Goal: Task Accomplishment & Management: Manage account settings

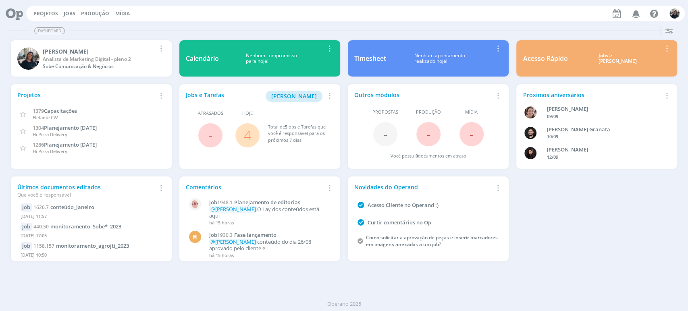
click at [602, 51] on div "Acesso Rápido Jobs > Minha pauta Editar Remover Card" at bounding box center [597, 58] width 161 height 36
click at [607, 55] on div "Jobs > Minha pauta" at bounding box center [618, 59] width 88 height 12
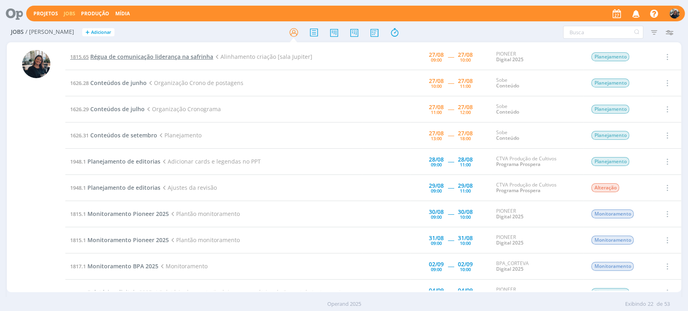
click at [140, 54] on span "Régua de comunicação liderança na safrinha" at bounding box center [151, 57] width 123 height 8
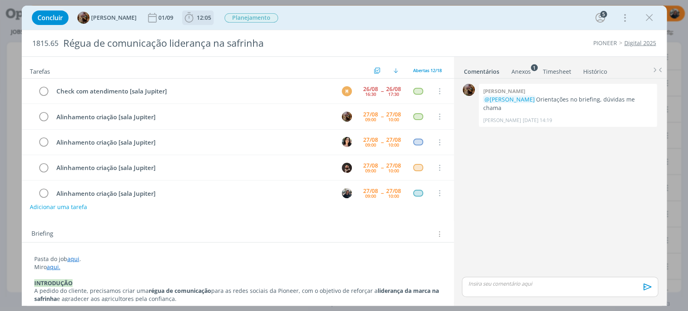
click at [194, 18] on icon "dialog" at bounding box center [189, 18] width 12 height 12
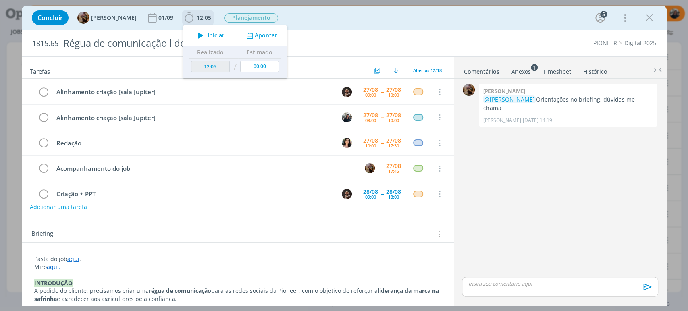
click at [208, 35] on icon "dialog" at bounding box center [201, 35] width 14 height 10
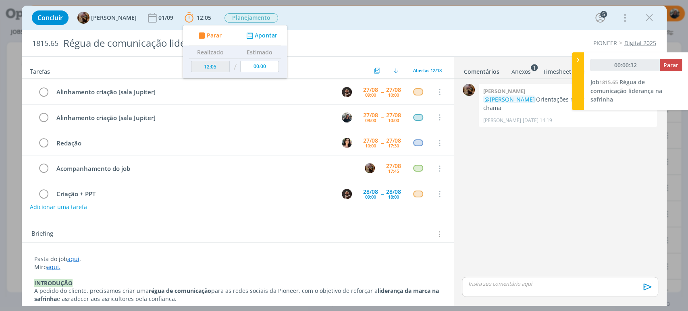
type input "00:00:33"
click at [580, 58] on icon at bounding box center [578, 60] width 8 height 8
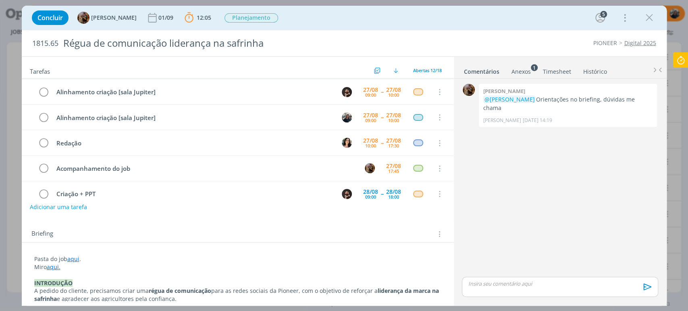
click at [54, 265] on link "aqui." at bounding box center [54, 267] width 14 height 8
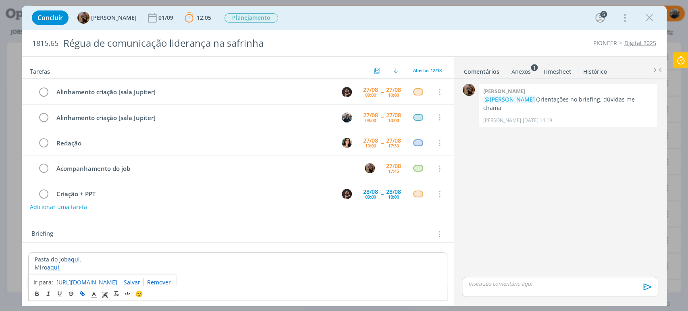
click at [100, 278] on link "https://miro.com/app/board/uXjVLeGdqnI=/" at bounding box center [86, 282] width 61 height 10
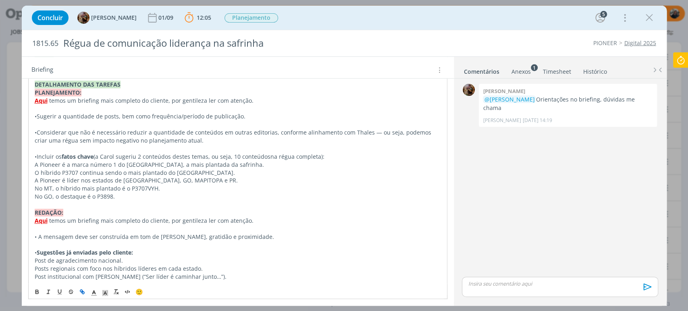
scroll to position [496, 0]
drag, startPoint x: 40, startPoint y: 162, endPoint x: 115, endPoint y: 196, distance: 83.0
click at [115, 196] on div "Pasta do job aqui . Miro aqui. INTRODUÇÃO A pedido do cliente, precisamos criar…" at bounding box center [237, 19] width 419 height 527
click at [201, 175] on p "O híbrido P3707 continua sendo o mais plantado do Brasil." at bounding box center [238, 172] width 407 height 8
click at [204, 171] on p "O híbrido P3707 continua sendo o mais plantado do Brasil." at bounding box center [238, 172] width 407 height 8
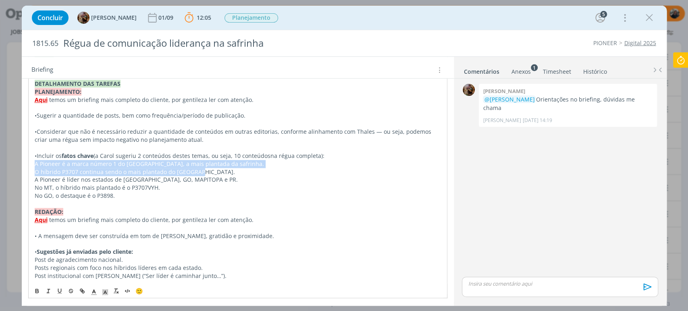
drag, startPoint x: 198, startPoint y: 174, endPoint x: 29, endPoint y: 161, distance: 169.4
click at [29, 161] on div "Pasta do job aqui . Miro aqui. INTRODUÇÃO A pedido do cliente, precisamos criar…" at bounding box center [237, 19] width 419 height 527
click at [202, 172] on p "O híbrido P3707 continua sendo o mais plantado do Brasil." at bounding box center [238, 172] width 407 height 8
click at [205, 168] on p "O híbrido P3707 continua sendo o mais plantado do Brasil." at bounding box center [238, 172] width 407 height 8
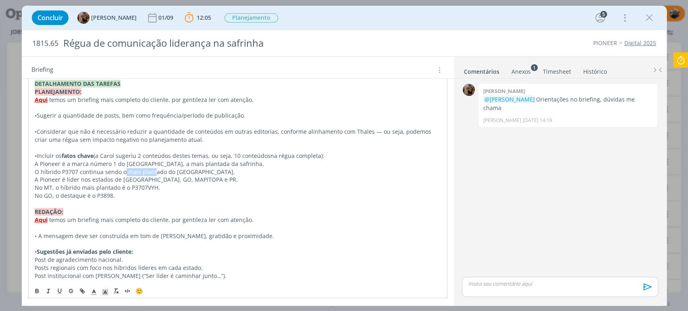
drag, startPoint x: 153, startPoint y: 169, endPoint x: 124, endPoint y: 169, distance: 28.6
click at [123, 169] on p "O híbrido P3707 continua sendo o mais plantado do Brasil." at bounding box center [238, 172] width 407 height 8
drag, startPoint x: 217, startPoint y: 161, endPoint x: 34, endPoint y: 165, distance: 182.7
click at [35, 165] on p "A Pioneer é a marca número 1 do Brasil, a mais plantada da safrinha." at bounding box center [238, 164] width 407 height 8
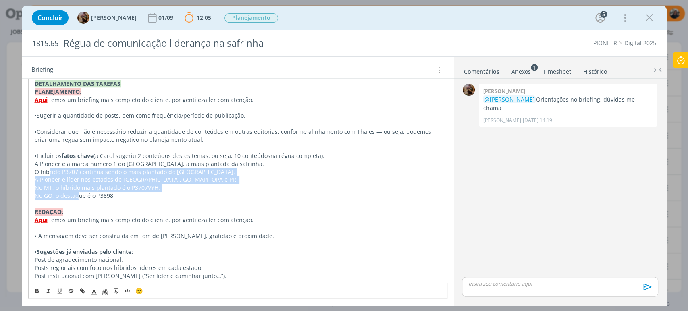
drag, startPoint x: 52, startPoint y: 174, endPoint x: 96, endPoint y: 191, distance: 47.1
click at [77, 198] on div "Pasta do job aqui . Miro aqui. INTRODUÇÃO A pedido do cliente, precisamos criar…" at bounding box center [237, 19] width 419 height 527
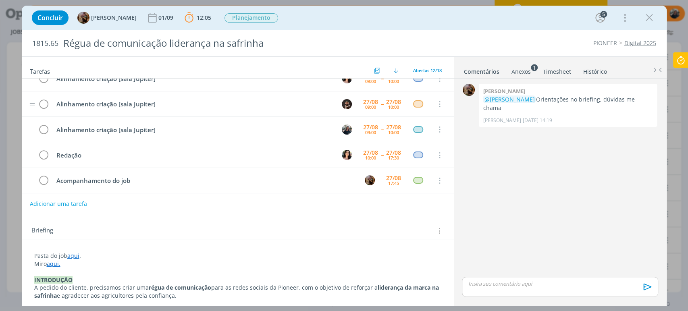
scroll to position [10, 0]
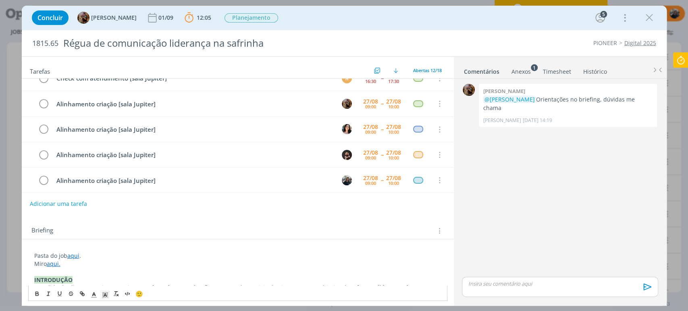
click at [74, 255] on link "aqui" at bounding box center [73, 256] width 12 height 8
click at [90, 270] on link "https://sobeae.sharepoint.com/:f:/s/SOBEAE/EmaPmwOfjN5EqC1PA2ifvm0B3iSPx8IAjr9H…" at bounding box center [86, 271] width 61 height 10
click at [510, 280] on div "dialog" at bounding box center [560, 287] width 196 height 20
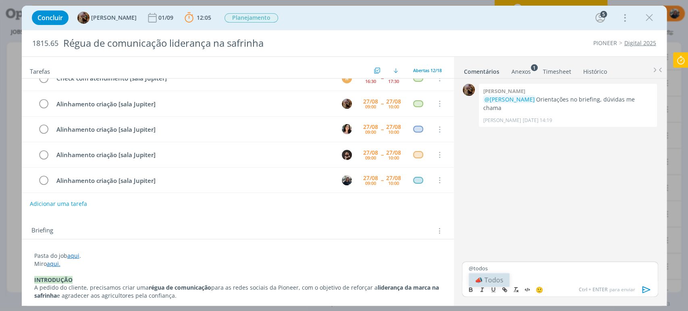
click at [499, 277] on body "Projetos Jobs Produção Mídia Notificações Central de Ajuda Área de Membros Impl…" at bounding box center [344, 155] width 688 height 311
click at [510, 271] on p "@todos" at bounding box center [560, 268] width 183 height 7
click at [493, 280] on li "📣 Todos" at bounding box center [489, 280] width 41 height 14
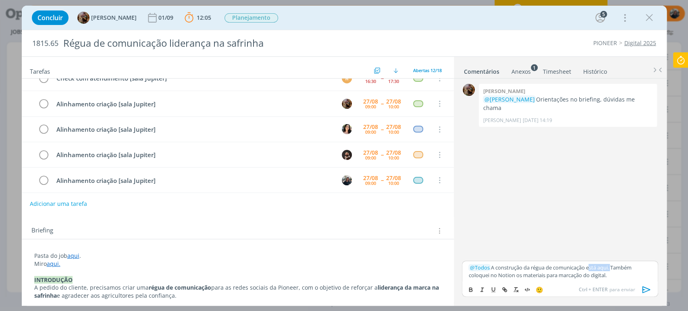
drag, startPoint x: 590, startPoint y: 266, endPoint x: 613, endPoint y: 266, distance: 23.4
click at [613, 266] on p "﻿ @ Todos ﻿ A construção da régua de comunicação está aqui. Também coloquei no …" at bounding box center [560, 271] width 183 height 15
drag, startPoint x: 471, startPoint y: 286, endPoint x: 505, endPoint y: 295, distance: 35.0
click at [472, 280] on icon "dialog" at bounding box center [471, 290] width 6 height 6
click at [506, 280] on icon "dialog" at bounding box center [505, 290] width 6 height 6
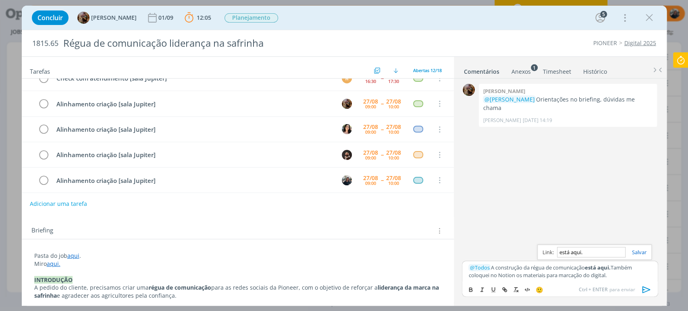
paste input "https://sobeae.sharepoint.com/:b:/s/SOBEAE/ERr7j2Lc7UxHo8ybYv_-LckBHpdK7O_FqCP3…"
type input "https://sobeae.sharepoint.com/:b:/s/SOBEAE/ERr7j2Lc7UxHo8ybYv_-LckBHpdK7O_FqCP3…"
click at [619, 252] on link "dialog" at bounding box center [636, 252] width 21 height 7
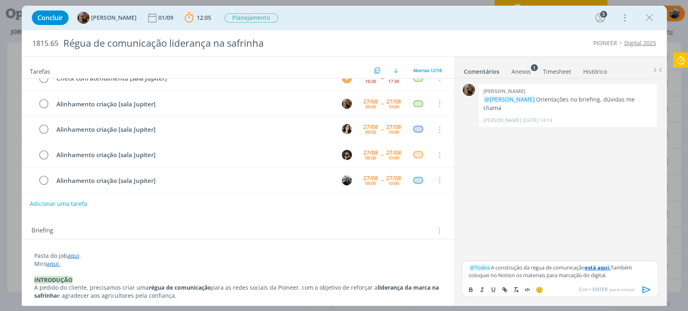
click at [615, 277] on p "﻿ @ Todos ﻿ A construção da régua de comunicação está aqui. Também coloquei no …" at bounding box center [560, 271] width 183 height 15
click at [619, 280] on icon "dialog" at bounding box center [646, 289] width 8 height 7
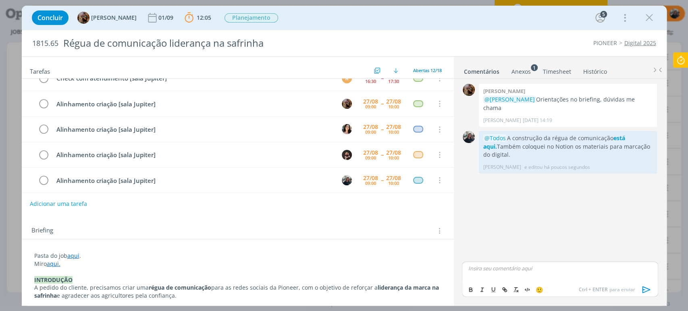
click at [119, 261] on p "Miro aqui." at bounding box center [237, 264] width 407 height 8
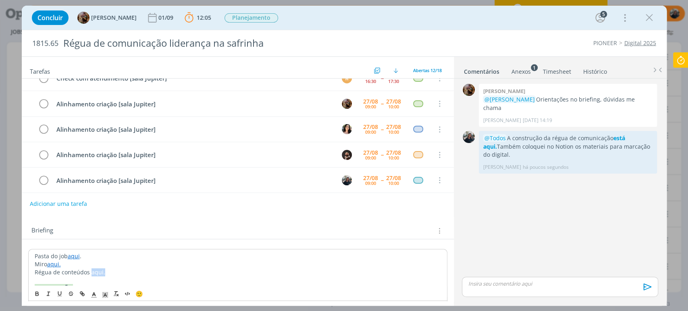
drag, startPoint x: 90, startPoint y: 272, endPoint x: 107, endPoint y: 273, distance: 17.4
click at [107, 273] on p "Régua de conteúdos aqui." at bounding box center [238, 273] width 407 height 8
click at [83, 280] on icon "dialog" at bounding box center [83, 295] width 2 height 2
paste input "https://sobeae.sharepoint.com/:b:/s/SOBEAE/ERr7j2Lc7UxHo8ybYv_-LckBHpdK7O_FqCP3…"
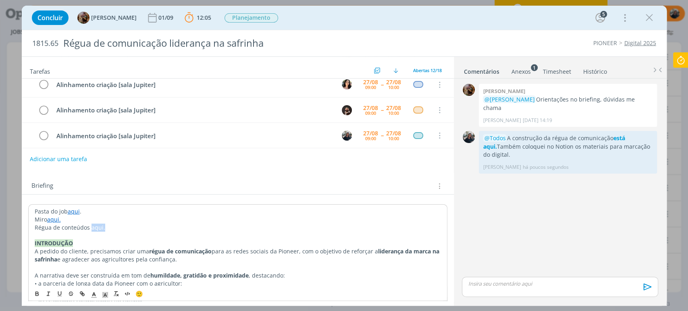
drag, startPoint x: 109, startPoint y: 226, endPoint x: 90, endPoint y: 227, distance: 19.0
click at [90, 227] on p "Régua de conteúdos aqui." at bounding box center [238, 228] width 407 height 8
click at [81, 280] on line "dialog" at bounding box center [82, 294] width 2 height 2
paste input "https://sobeae.sharepoint.com/:b:/s/SOBEAE/ERr7j2Lc7UxHo8ybYv_-LckBHpdK7O_FqCP3…"
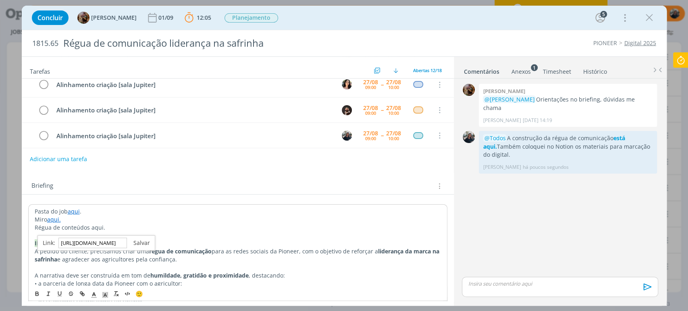
scroll to position [0, 213]
type input "https://sobeae.sharepoint.com/:b:/s/SOBEAE/ERr7j2Lc7UxHo8ybYv_-LckBHpdK7O_FqCP3…"
click at [137, 243] on link "dialog" at bounding box center [138, 243] width 23 height 8
drag, startPoint x: 168, startPoint y: 175, endPoint x: 186, endPoint y: 181, distance: 19.1
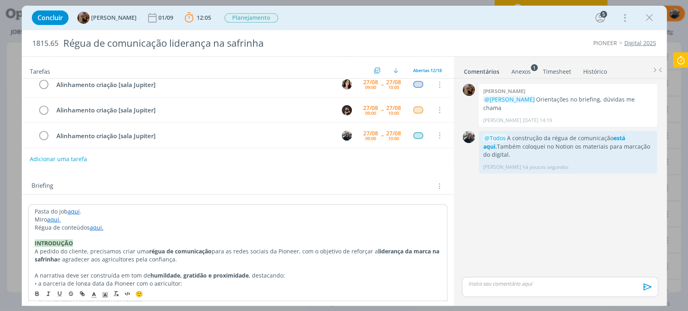
click at [168, 175] on div "Briefing Briefings Predefinidos Versões do Briefing Ver Briefing do Projeto" at bounding box center [238, 184] width 432 height 22
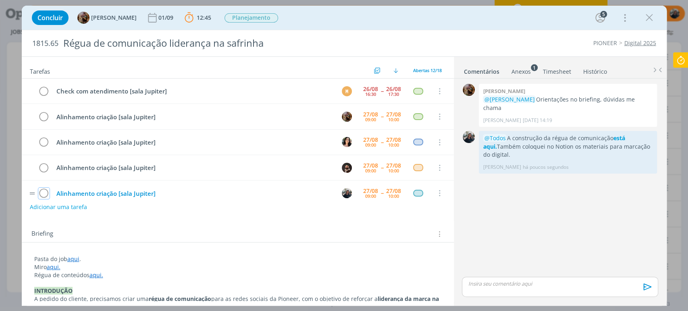
drag, startPoint x: 44, startPoint y: 192, endPoint x: 64, endPoint y: 188, distance: 20.9
click at [44, 192] on icon "dialog" at bounding box center [43, 194] width 11 height 12
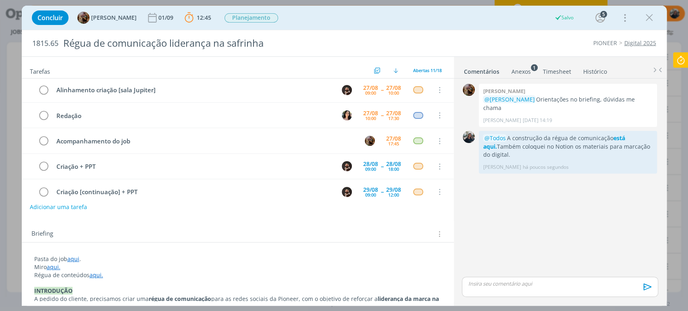
click at [619, 60] on icon at bounding box center [681, 60] width 15 height 16
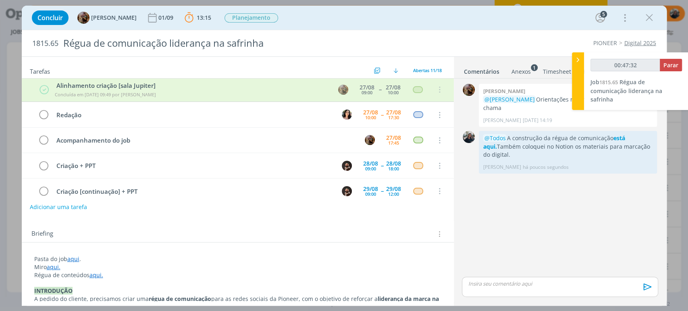
scroll to position [52, 0]
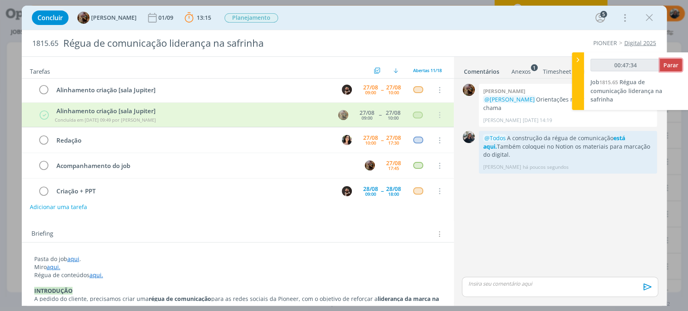
click at [619, 65] on span "Parar" at bounding box center [671, 65] width 15 height 8
type input "00:48:00"
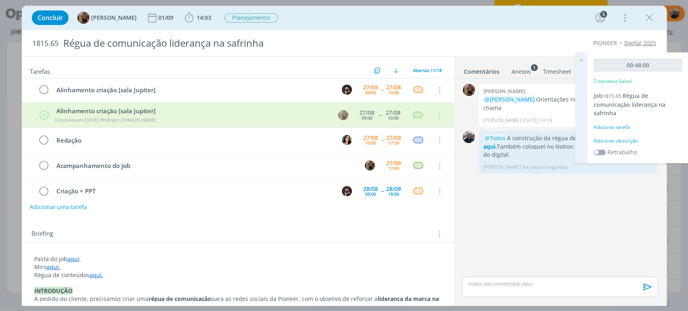
click at [619, 143] on div "Adicionar descrição" at bounding box center [638, 141] width 88 height 7
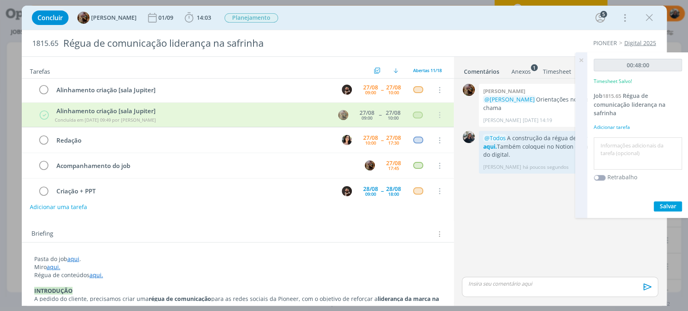
click at [619, 144] on textarea at bounding box center [638, 154] width 84 height 29
click at [619, 202] on span "Salvar" at bounding box center [668, 206] width 17 height 8
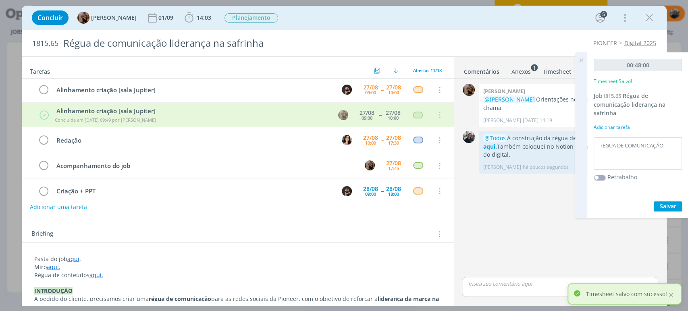
click at [619, 145] on textarea "rÉGUA DE COMUNICAÇÃO" at bounding box center [638, 154] width 84 height 29
click at [619, 144] on textarea "rÉGUA DE COMUNICAÇÃO" at bounding box center [638, 154] width 84 height 29
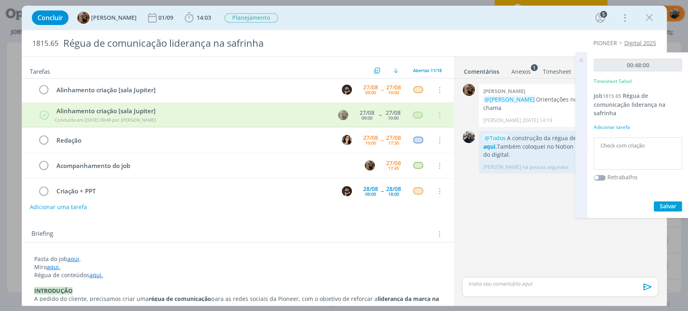
type textarea "Check com criação"
click at [619, 205] on span "Salvar" at bounding box center [668, 206] width 17 height 8
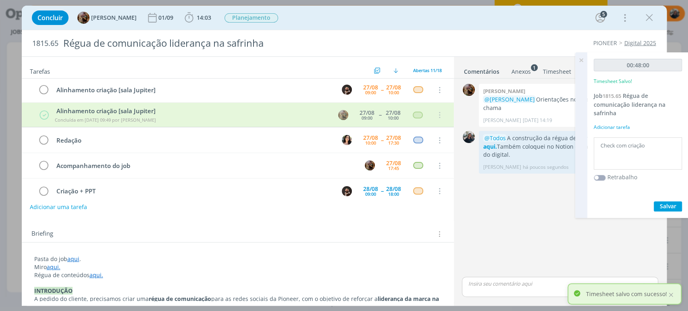
click at [579, 60] on icon at bounding box center [581, 60] width 15 height 16
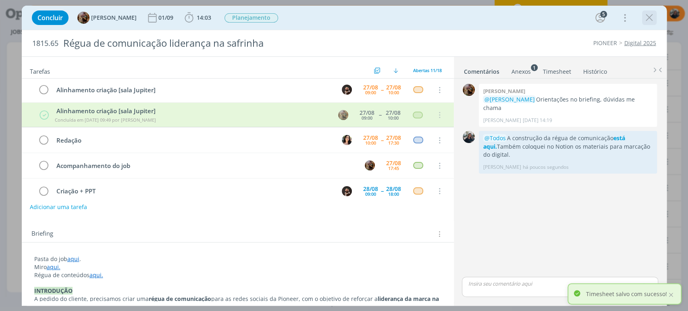
click at [619, 16] on icon "dialog" at bounding box center [650, 18] width 12 height 12
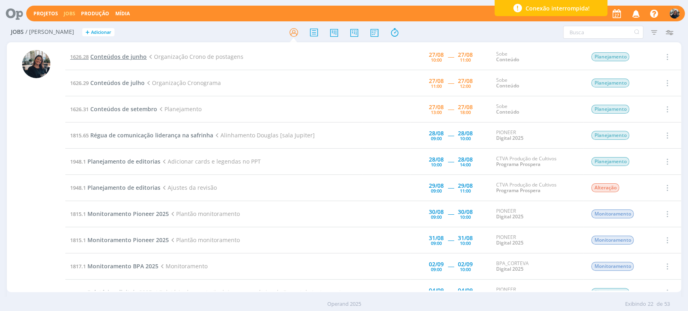
click at [93, 54] on span "Conteúdos de junho" at bounding box center [118, 57] width 56 height 8
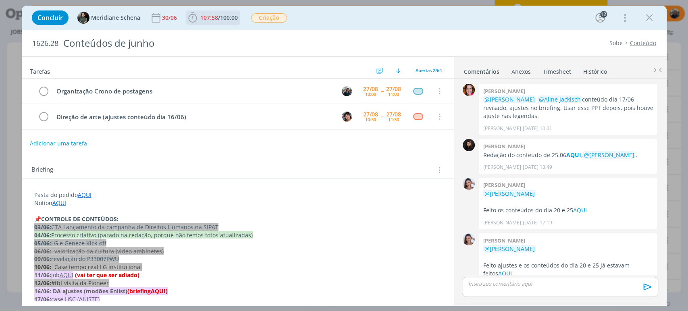
click at [191, 15] on icon "dialog" at bounding box center [192, 18] width 8 height 10
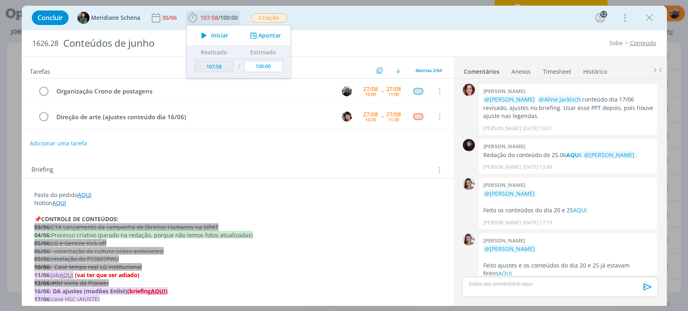
scroll to position [986, 0]
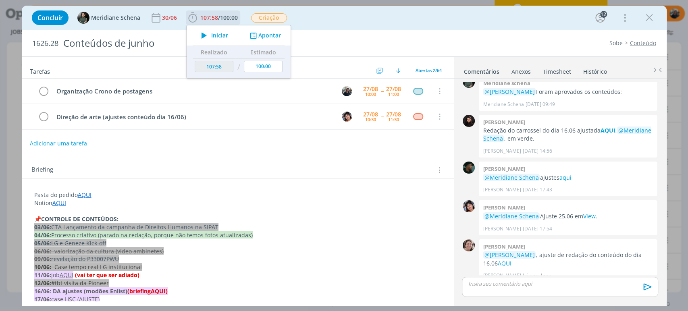
click at [208, 33] on icon "dialog" at bounding box center [204, 35] width 14 height 10
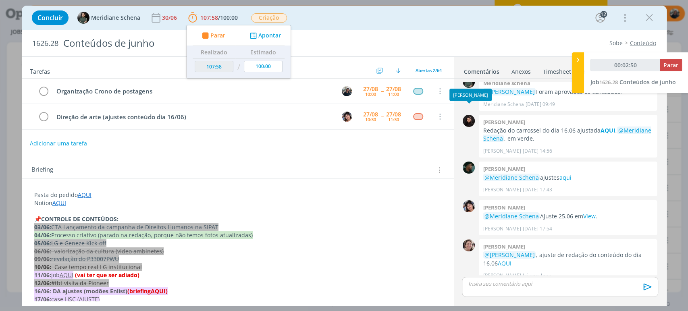
type input "00:02:51"
click at [578, 57] on icon at bounding box center [578, 60] width 8 height 8
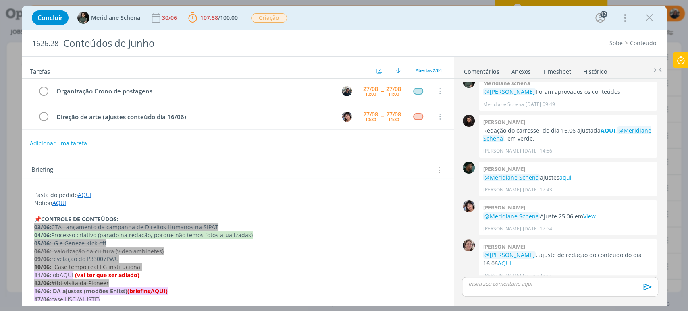
scroll to position [1049, 0]
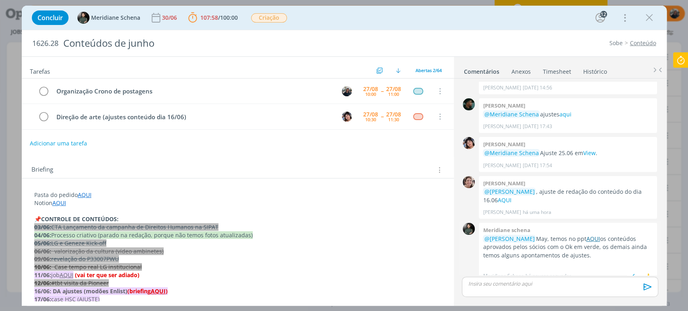
click at [591, 235] on link "AQUI" at bounding box center [593, 239] width 14 height 8
click at [619, 15] on icon "dialog" at bounding box center [650, 18] width 12 height 12
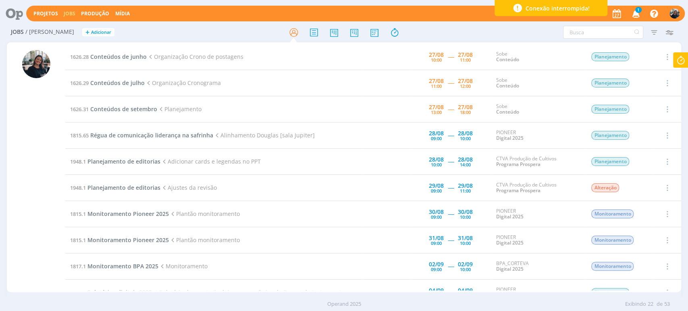
click at [619, 17] on icon "button" at bounding box center [654, 13] width 13 height 13
click at [636, 15] on icon "button" at bounding box center [636, 13] width 14 height 14
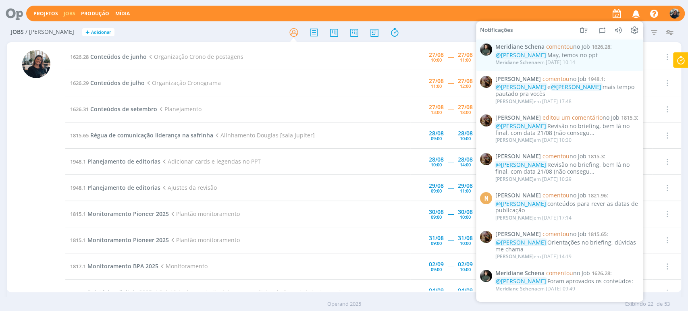
click at [197, 62] on td "1626.28 Conteúdos de junho Organização Crono de postagens" at bounding box center [213, 57] width 297 height 26
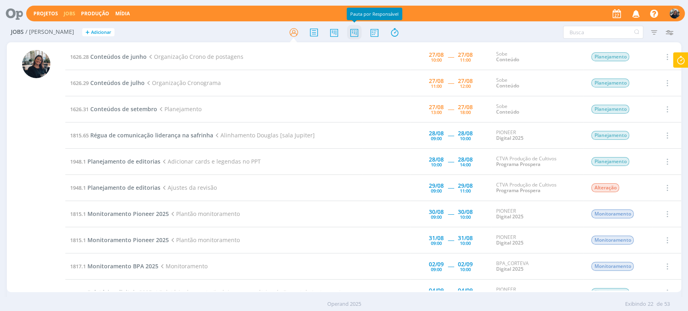
click at [358, 31] on icon at bounding box center [354, 33] width 15 height 16
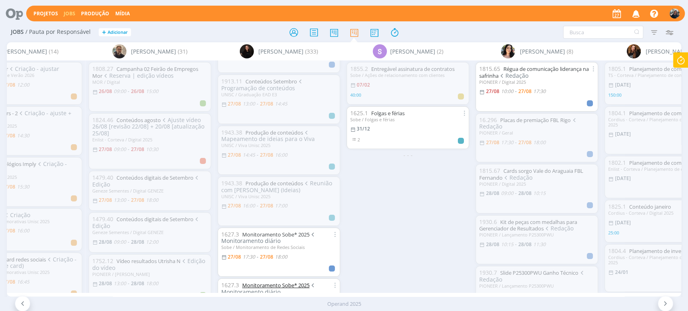
scroll to position [134, 0]
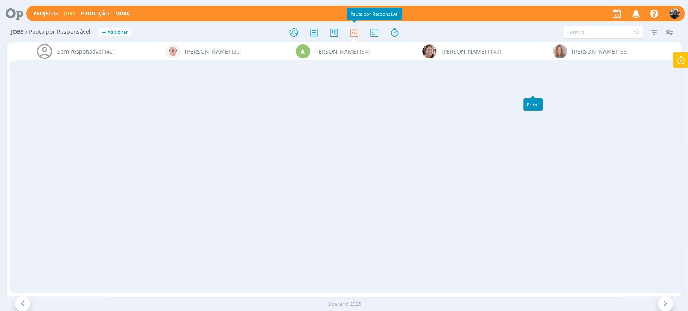
scroll to position [134, 0]
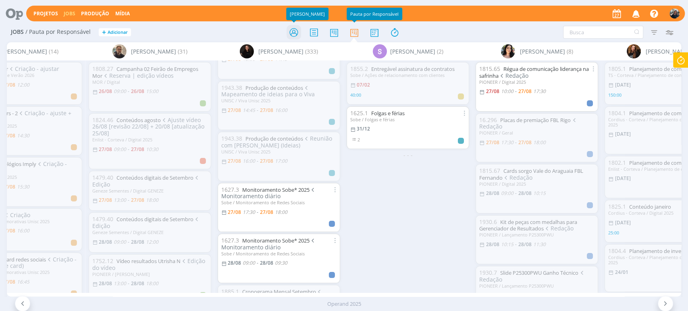
click at [294, 29] on icon at bounding box center [293, 33] width 15 height 16
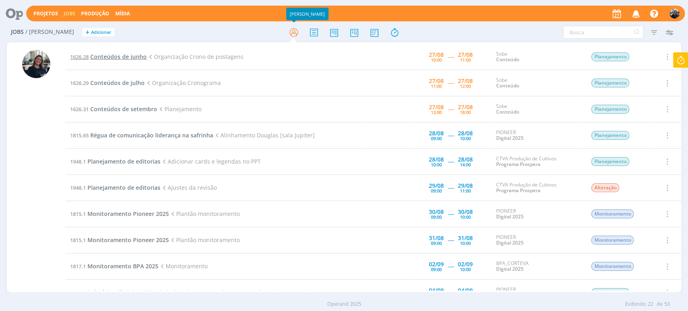
click at [120, 56] on span "Conteúdos de junho" at bounding box center [118, 57] width 56 height 8
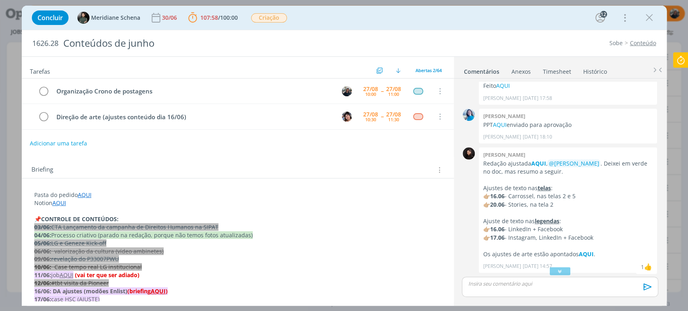
scroll to position [412, 0]
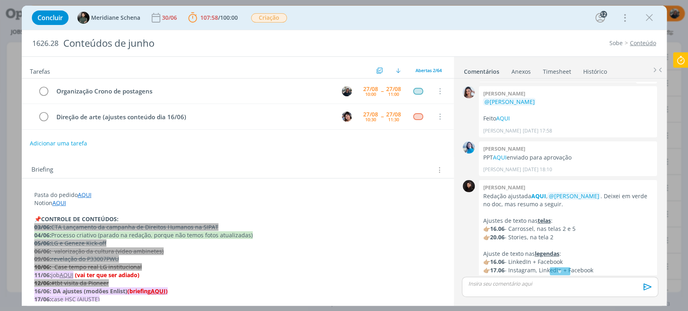
drag, startPoint x: 663, startPoint y: 161, endPoint x: 667, endPoint y: 96, distance: 65.1
click at [667, 96] on div "Concluir Meridiane Schena 30/06 107:58 / 100:00 Parar Apontar Data * 27/08/2025…" at bounding box center [344, 155] width 688 height 311
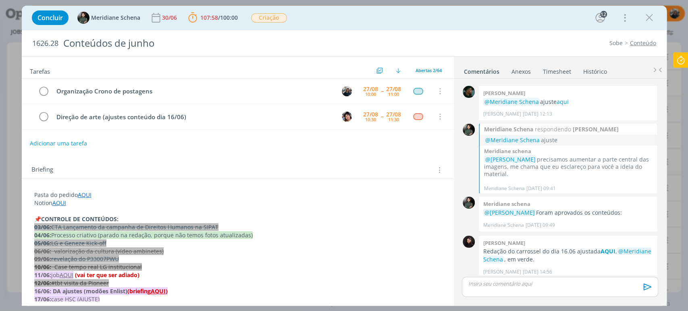
scroll to position [3344, 0]
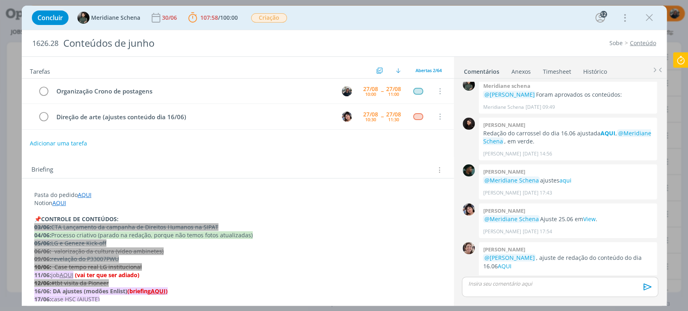
click at [177, 199] on p "Notion AQUI" at bounding box center [237, 203] width 407 height 8
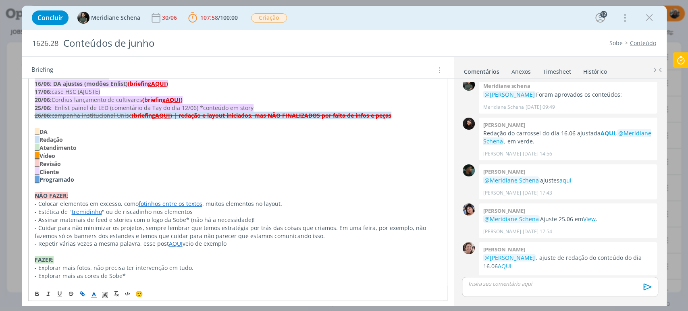
scroll to position [0, 0]
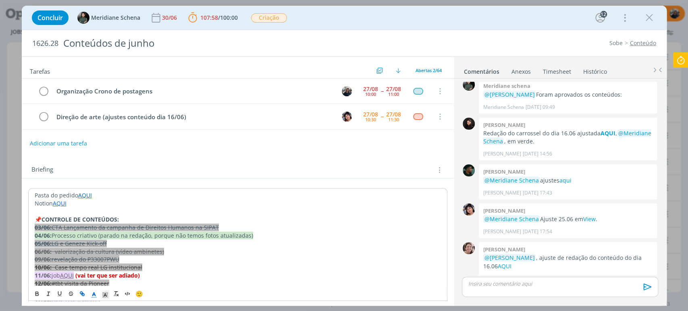
click at [206, 158] on div "Briefing Briefings Predefinidos Versões do Briefing Ver Briefing do Projeto" at bounding box center [238, 168] width 432 height 22
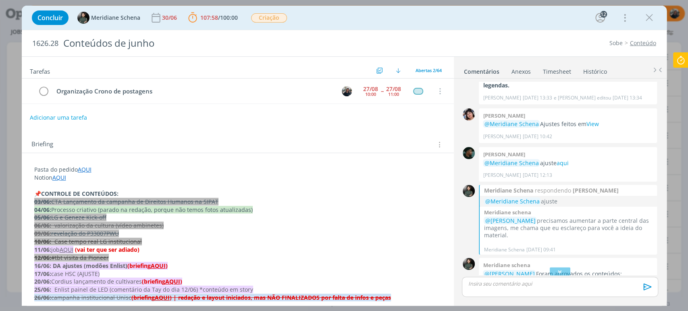
click at [138, 126] on div "Tarefas Usar Job de template Ordenar por: Prazo crescente Prazo decrescente Ord…" at bounding box center [238, 179] width 432 height 244
click at [546, 288] on div "dialog" at bounding box center [560, 287] width 196 height 20
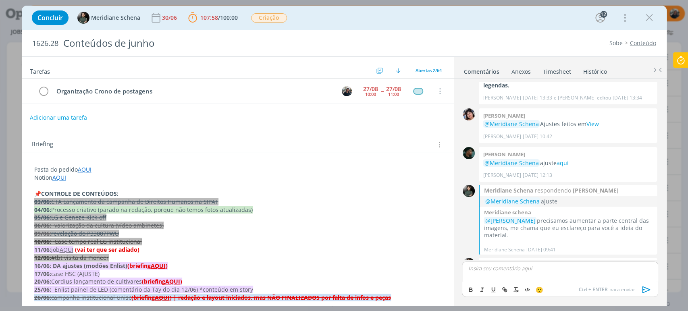
scroll to position [3407, 0]
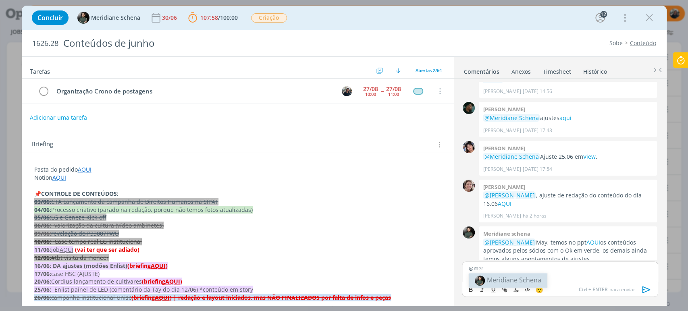
click at [537, 277] on body "Projetos Jobs Produção Mídia Notificações Meridiane Schena comentou no Job 1626…" at bounding box center [344, 155] width 688 height 311
click at [504, 265] on p "@mer" at bounding box center [560, 268] width 183 height 7
click at [491, 277] on span "Meridiane Schena" at bounding box center [514, 280] width 54 height 9
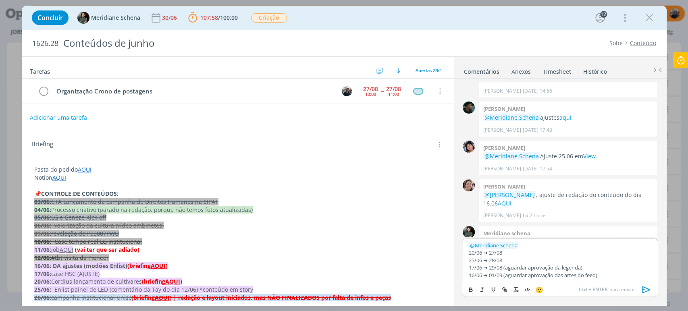
scroll to position [3415, 0]
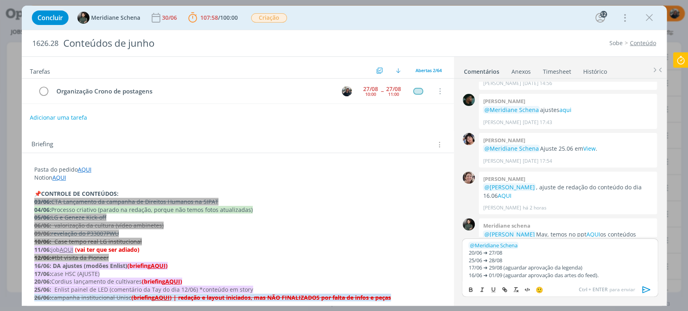
click at [539, 243] on p "﻿ @ Meridiane Schena ﻿" at bounding box center [560, 245] width 183 height 7
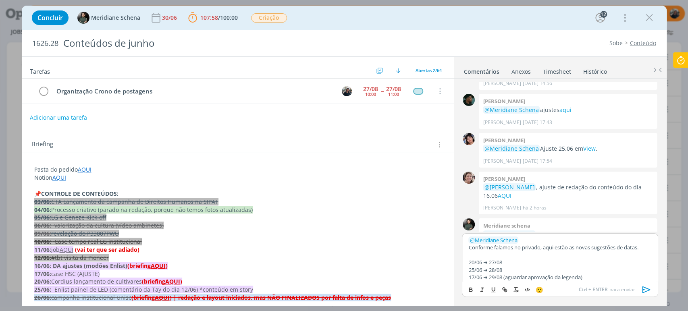
drag, startPoint x: 637, startPoint y: 248, endPoint x: 451, endPoint y: 247, distance: 186.3
click at [451, 247] on div "Tarefas Usar Job de template Ordenar por: Prazo crescente Prazo decrescente Ord…" at bounding box center [344, 181] width 645 height 250
click at [470, 289] on icon "dialog" at bounding box center [471, 290] width 6 height 6
click at [649, 290] on icon "dialog" at bounding box center [646, 289] width 8 height 7
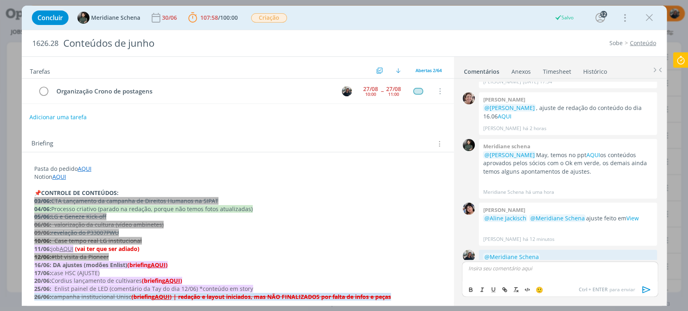
click at [58, 120] on button "Adicionar uma tarefa" at bounding box center [57, 117] width 57 height 14
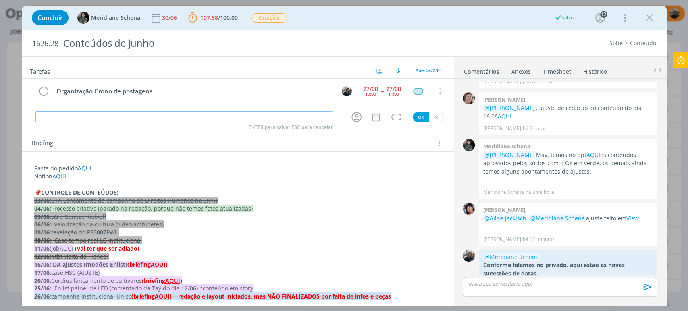
scroll to position [3479, 0]
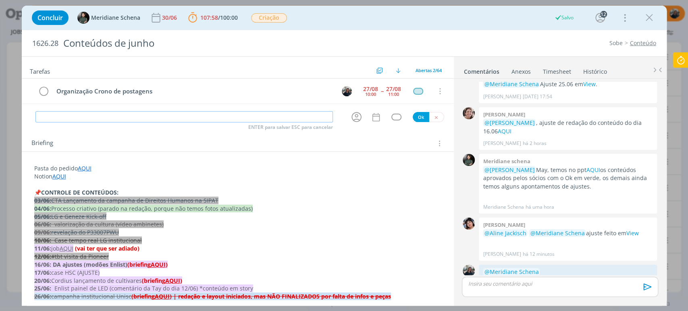
click at [69, 119] on input "dialog" at bounding box center [184, 116] width 298 height 11
click at [355, 113] on icon "dialog" at bounding box center [356, 117] width 13 height 13
type input "Continuidade"
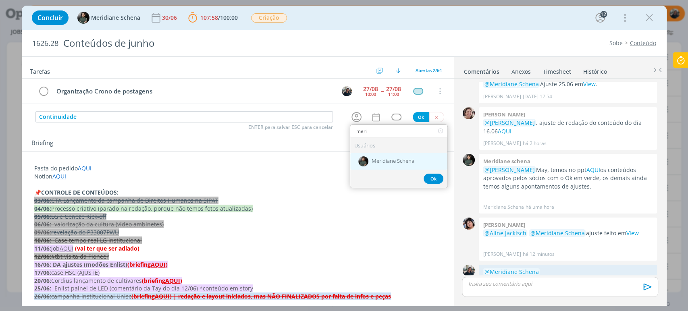
type input "meri"
click at [408, 161] on span "Meridiane Schena" at bounding box center [393, 161] width 43 height 6
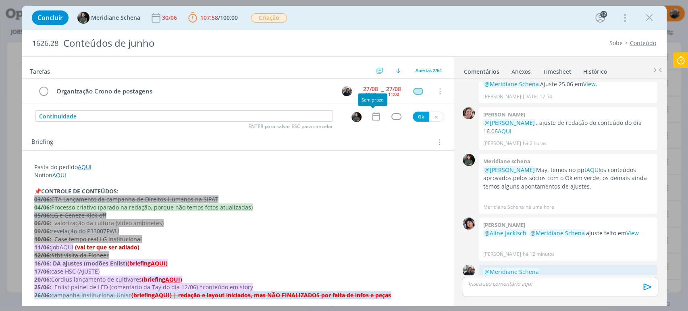
click at [373, 113] on icon "dialog" at bounding box center [375, 117] width 7 height 8
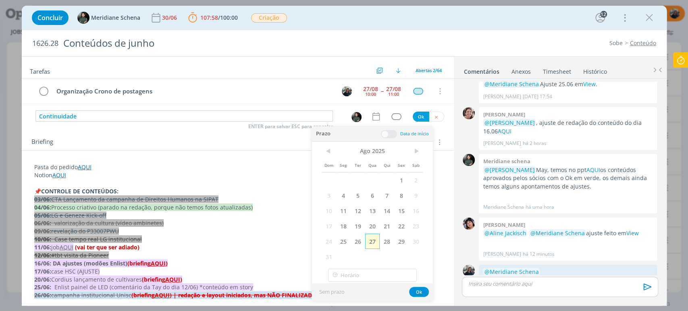
click at [370, 241] on span "27" at bounding box center [372, 241] width 15 height 15
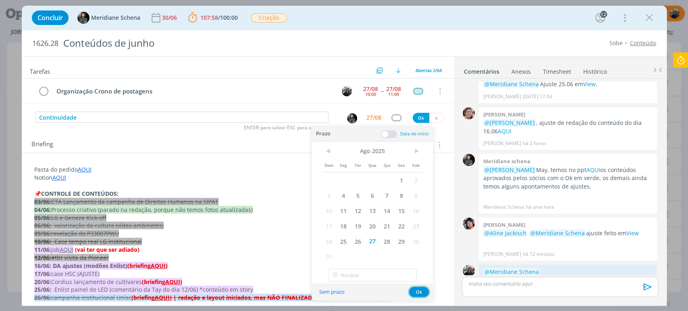
click at [419, 291] on button "Ok" at bounding box center [419, 292] width 20 height 10
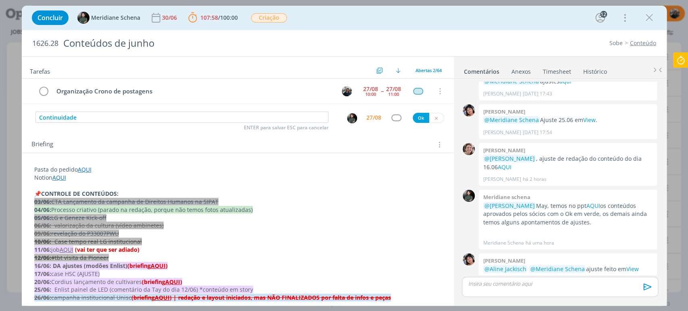
scroll to position [45, 0]
drag, startPoint x: 645, startPoint y: 264, endPoint x: 146, endPoint y: 108, distance: 522.8
click at [417, 116] on button "Ok" at bounding box center [421, 118] width 17 height 10
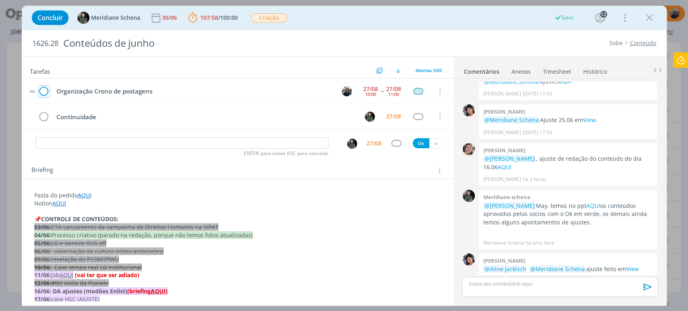
click at [41, 90] on icon "dialog" at bounding box center [43, 91] width 11 height 12
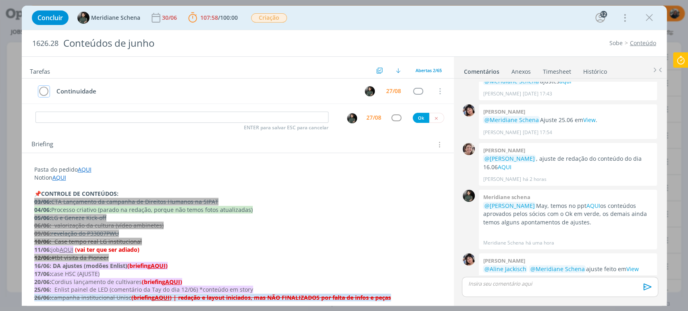
scroll to position [3496, 0]
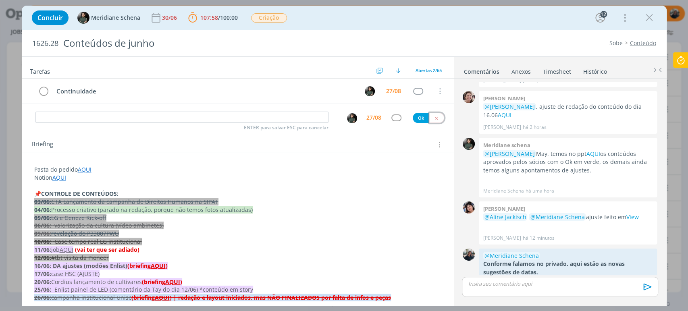
click at [436, 117] on button "dialog" at bounding box center [436, 118] width 15 height 10
click at [681, 58] on icon at bounding box center [681, 60] width 15 height 16
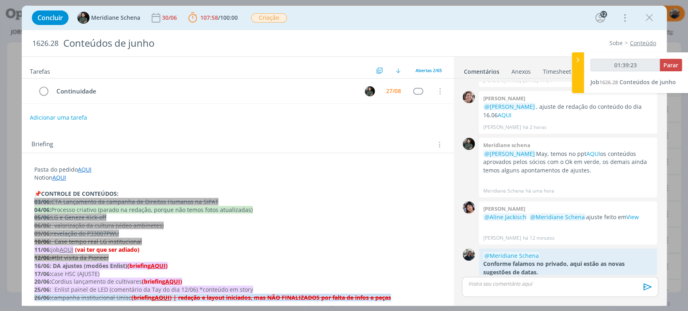
type input "01:39:24"
click at [674, 63] on span "Parar" at bounding box center [671, 65] width 15 height 8
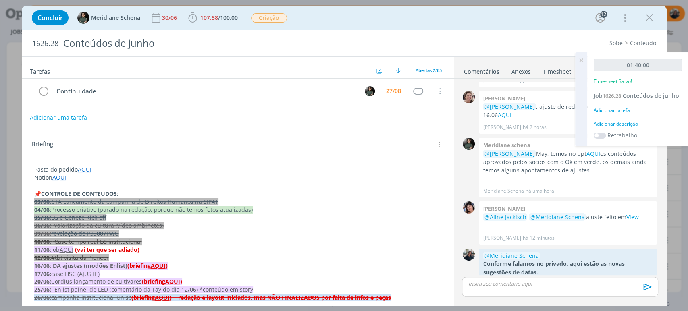
drag, startPoint x: 620, startPoint y: 119, endPoint x: 621, endPoint y: 127, distance: 7.8
click at [620, 120] on div "01:40:00 Timesheet Salvo! Job 1626.28 Conteúdos de junho Adicionar tarefa Adici…" at bounding box center [638, 99] width 101 height 94
click at [623, 128] on div "01:40:00 Timesheet Salvo! Job 1626.28 Conteúdos de junho Adicionar tarefa Adici…" at bounding box center [638, 99] width 101 height 94
click at [625, 123] on div "Adicionar descrição" at bounding box center [638, 124] width 88 height 7
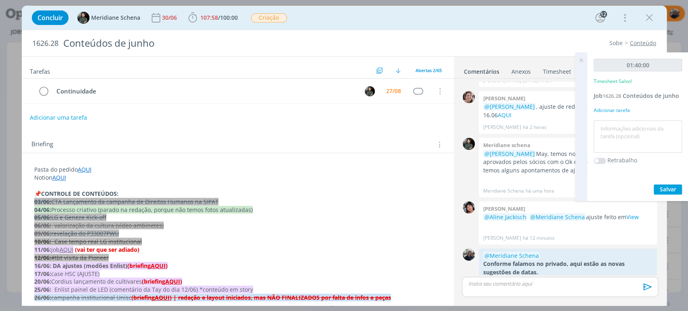
click at [624, 127] on textarea at bounding box center [638, 137] width 84 height 29
click at [608, 126] on textarea "Ajustes de cronograma" at bounding box center [638, 137] width 84 height 29
type textarea "Novas datas de cronograma"
click at [673, 186] on button "Salvar" at bounding box center [668, 190] width 28 height 10
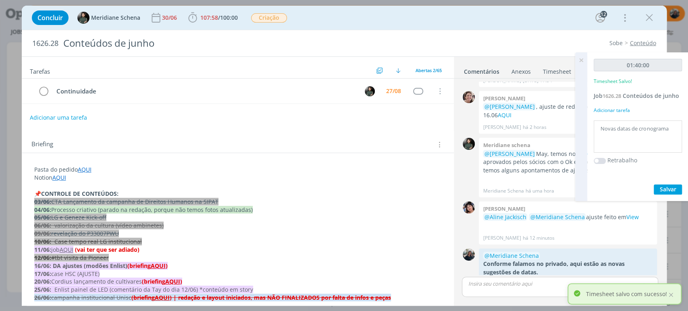
click at [580, 57] on icon at bounding box center [581, 60] width 15 height 16
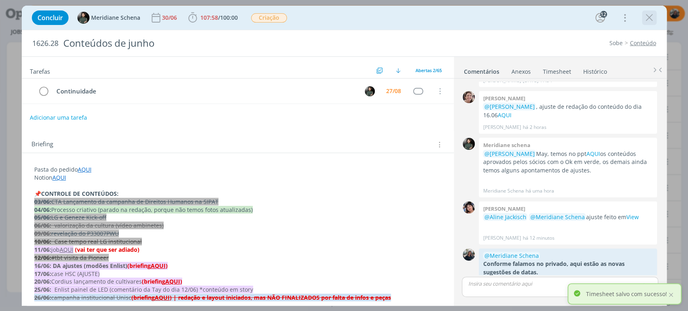
click at [649, 15] on icon "dialog" at bounding box center [650, 18] width 12 height 12
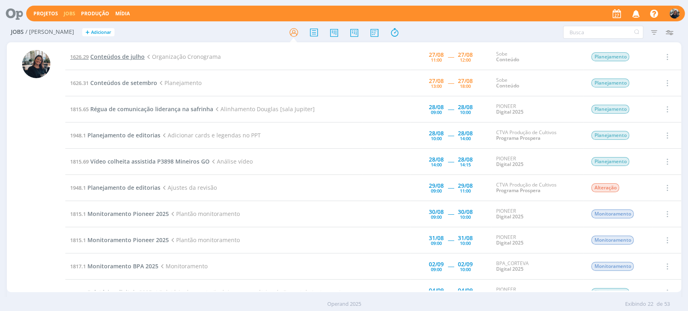
click at [133, 57] on span "Conteúdos de julho" at bounding box center [117, 57] width 54 height 8
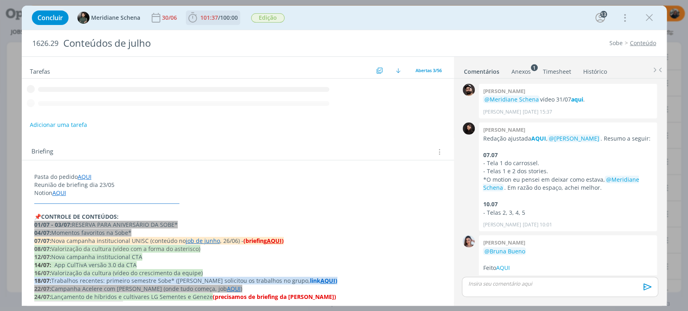
scroll to position [1356, 0]
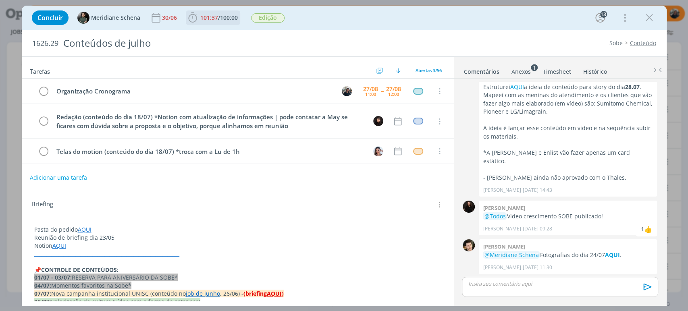
click at [191, 19] on icon "dialog" at bounding box center [193, 18] width 12 height 12
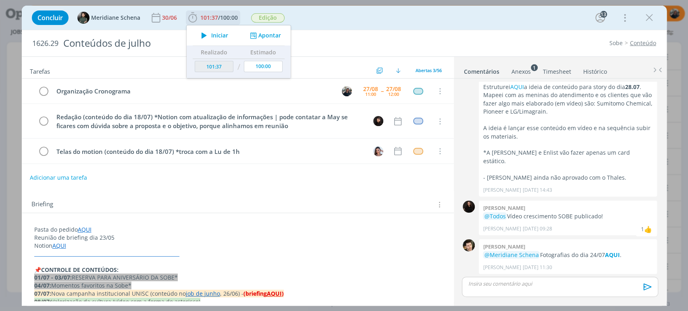
click at [208, 35] on icon "dialog" at bounding box center [204, 35] width 14 height 10
click at [215, 35] on span "Iniciar" at bounding box center [219, 36] width 17 height 6
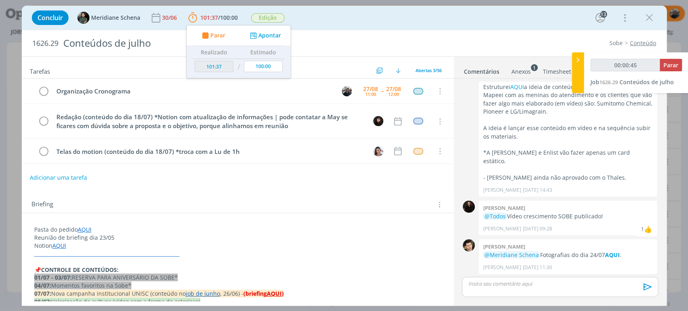
type input "00:00:46"
click at [577, 57] on icon at bounding box center [578, 60] width 8 height 8
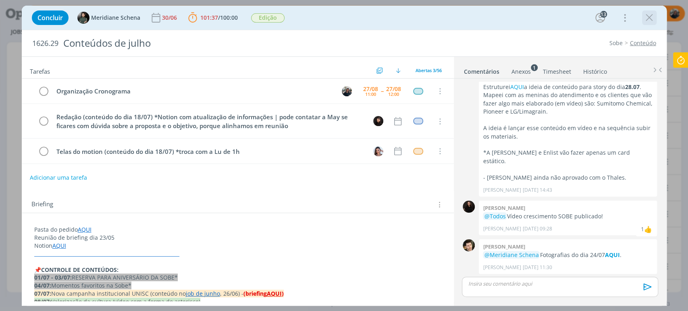
click at [651, 13] on icon "dialog" at bounding box center [650, 18] width 12 height 12
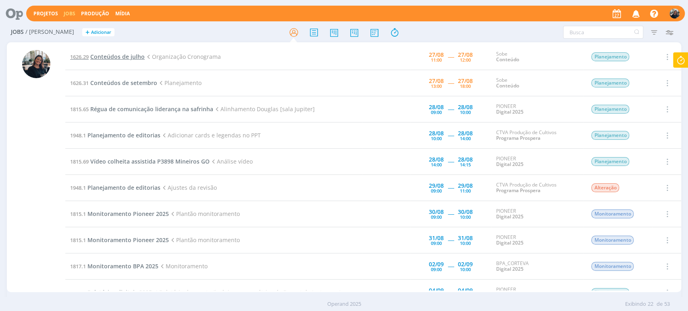
click at [105, 55] on span "Conteúdos de julho" at bounding box center [117, 57] width 54 height 8
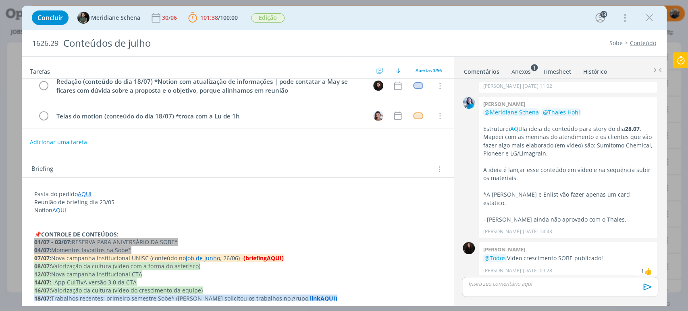
scroll to position [90, 0]
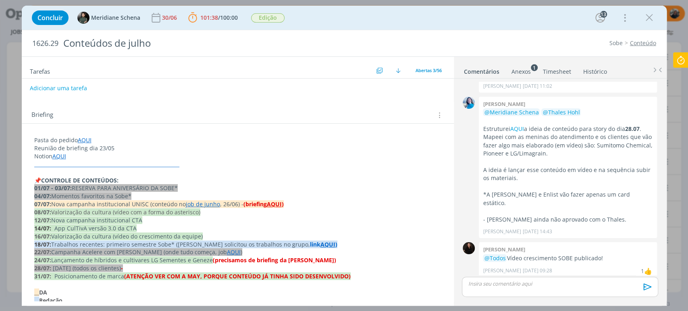
click at [85, 141] on link "AQUI" at bounding box center [85, 140] width 14 height 8
click at [90, 152] on link "https://sobeae.sharepoint.com/:f:/s/SOBEAE/Elyl95pVbNVFlMlkRW8xQu4Btv77fsGReg0T…" at bounding box center [86, 156] width 61 height 10
click at [647, 17] on icon "dialog" at bounding box center [650, 18] width 12 height 12
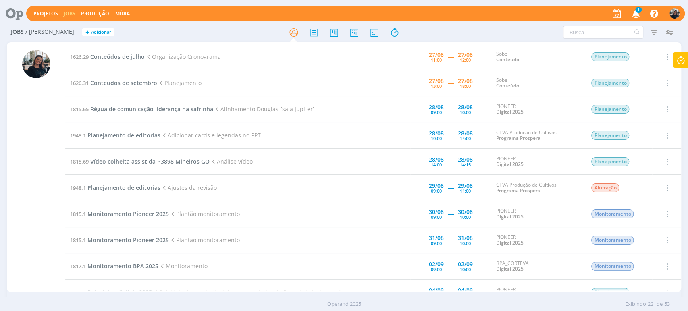
click at [639, 13] on span "1" at bounding box center [639, 10] width 6 height 6
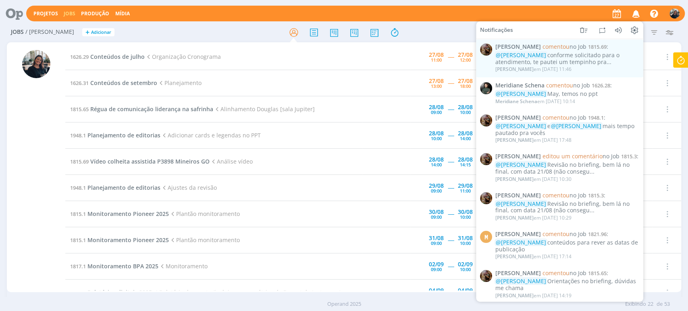
click at [639, 13] on icon "button" at bounding box center [636, 13] width 14 height 14
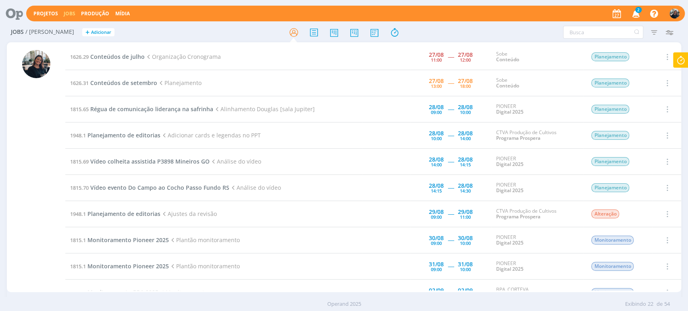
click at [679, 55] on icon at bounding box center [681, 60] width 15 height 16
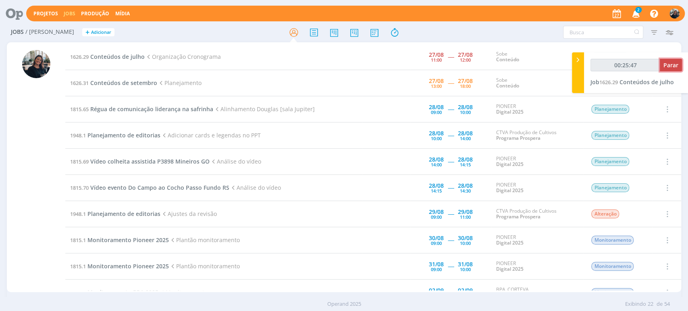
click at [669, 60] on button "Parar" at bounding box center [671, 65] width 22 height 13
click at [635, 13] on icon "button" at bounding box center [636, 13] width 14 height 14
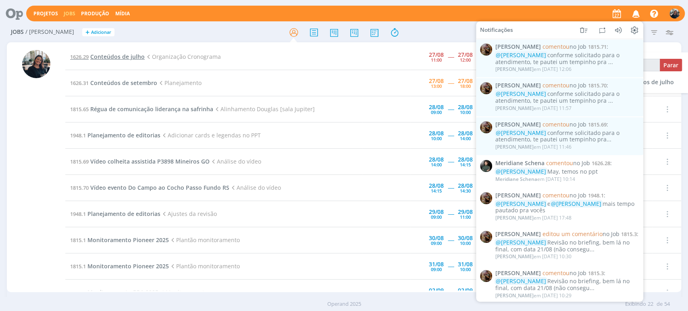
click at [127, 54] on span "Conteúdos de julho" at bounding box center [117, 57] width 54 height 8
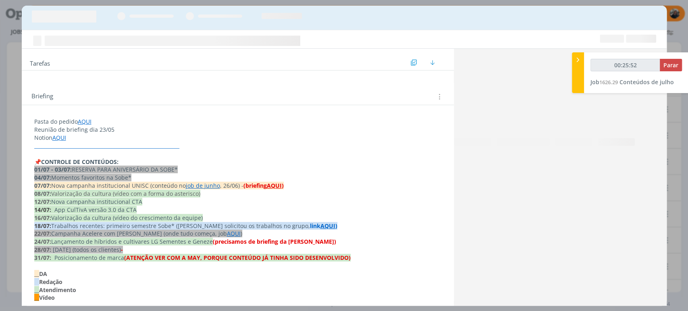
type input "00:26:00"
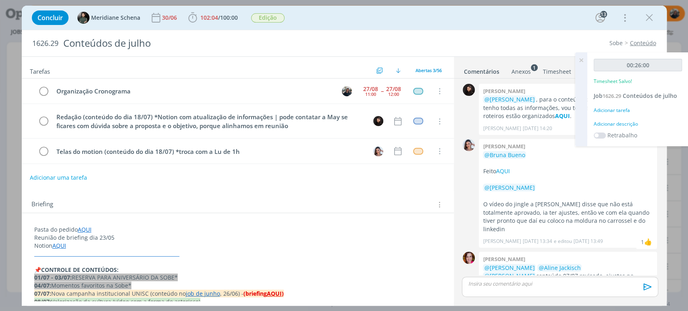
scroll to position [2552, 0]
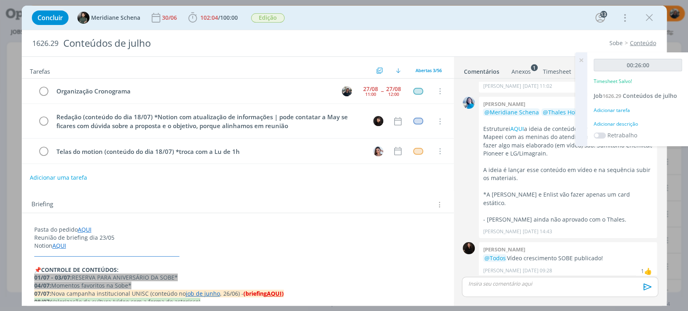
click at [619, 121] on div "Adicionar descrição" at bounding box center [638, 124] width 88 height 7
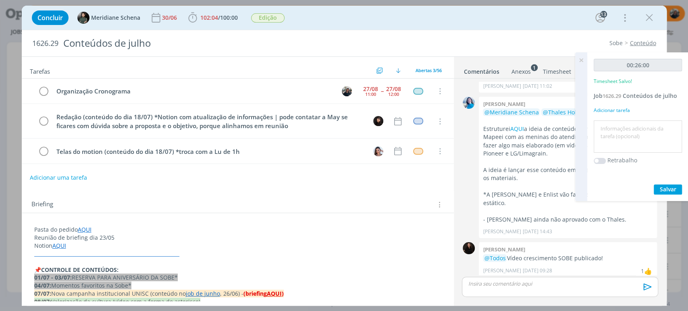
click at [630, 126] on textarea at bounding box center [638, 137] width 84 height 29
type textarea "C"
type textarea "Ajustes de datas após aprovação"
click at [671, 191] on span "Salvar" at bounding box center [668, 190] width 17 height 8
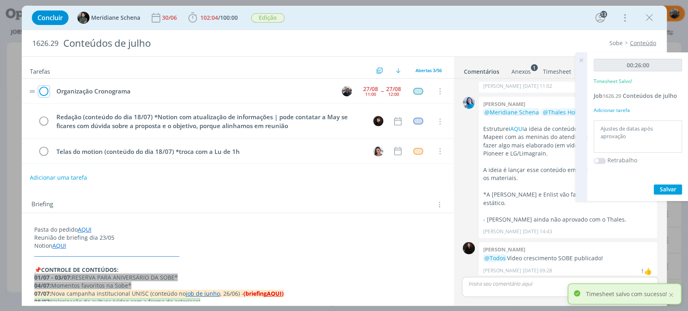
click at [42, 91] on icon "dialog" at bounding box center [43, 91] width 11 height 12
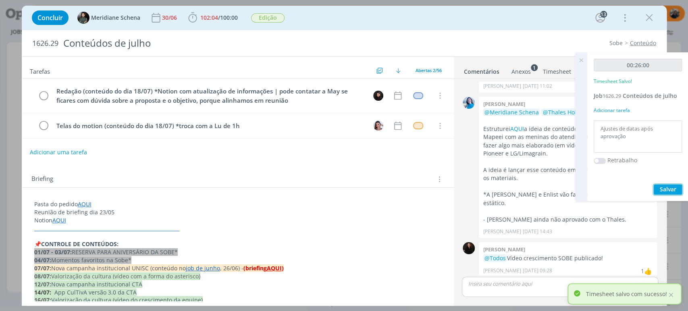
click at [674, 186] on span "Salvar" at bounding box center [668, 190] width 17 height 8
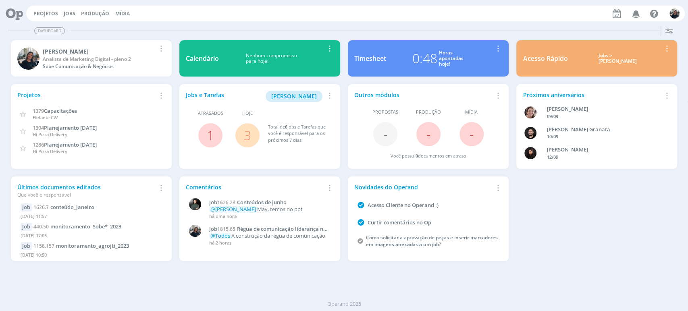
click at [608, 57] on div "Jobs > [PERSON_NAME]" at bounding box center [618, 59] width 88 height 12
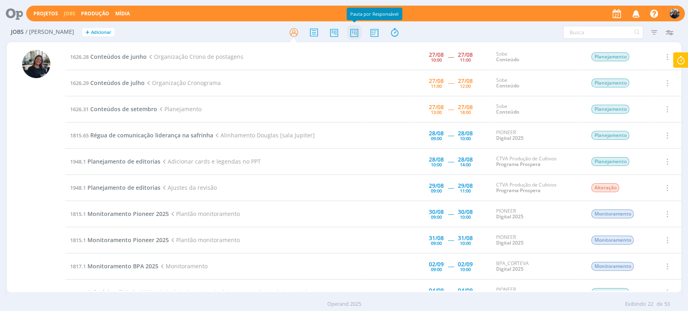
click at [352, 31] on icon at bounding box center [354, 33] width 15 height 16
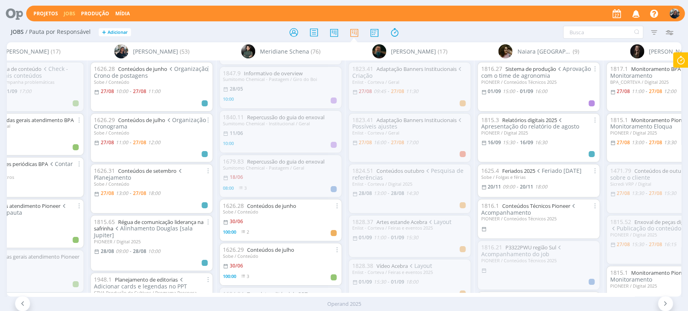
scroll to position [313, 0]
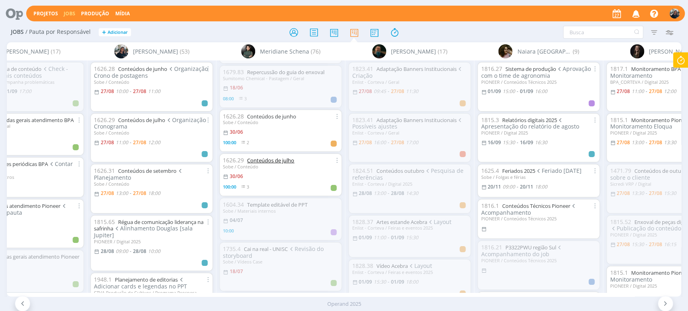
click at [268, 158] on link "Conteúdos de julho" at bounding box center [270, 160] width 47 height 7
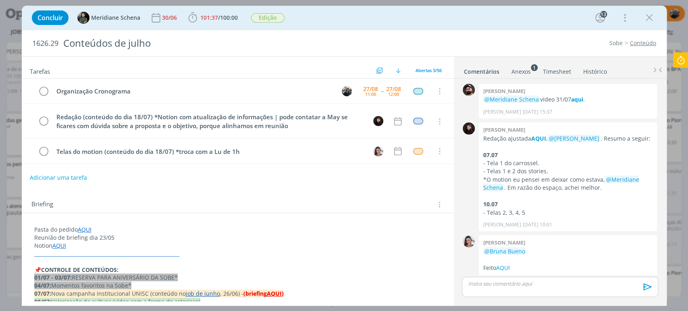
scroll to position [1356, 0]
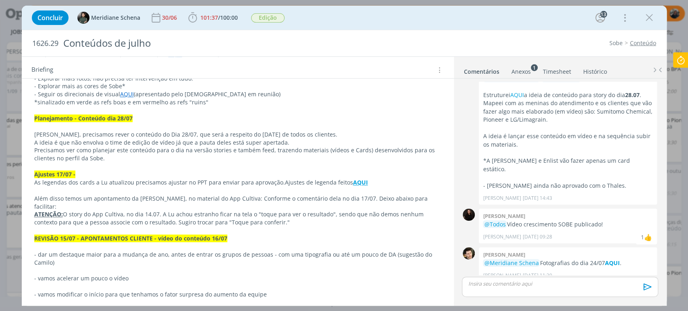
scroll to position [1356, 0]
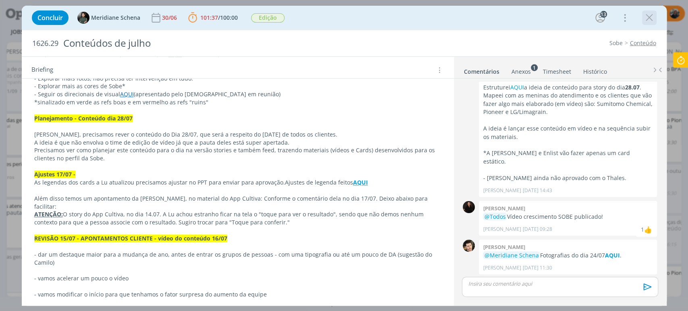
click at [654, 14] on icon "dialog" at bounding box center [650, 18] width 12 height 12
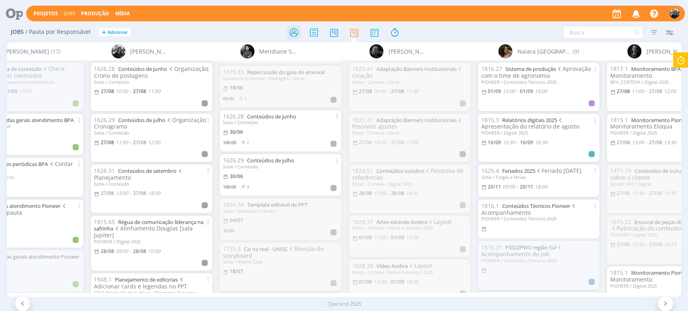
click at [297, 32] on icon at bounding box center [293, 33] width 15 height 16
